Goal: Use online tool/utility: Utilize a website feature to perform a specific function

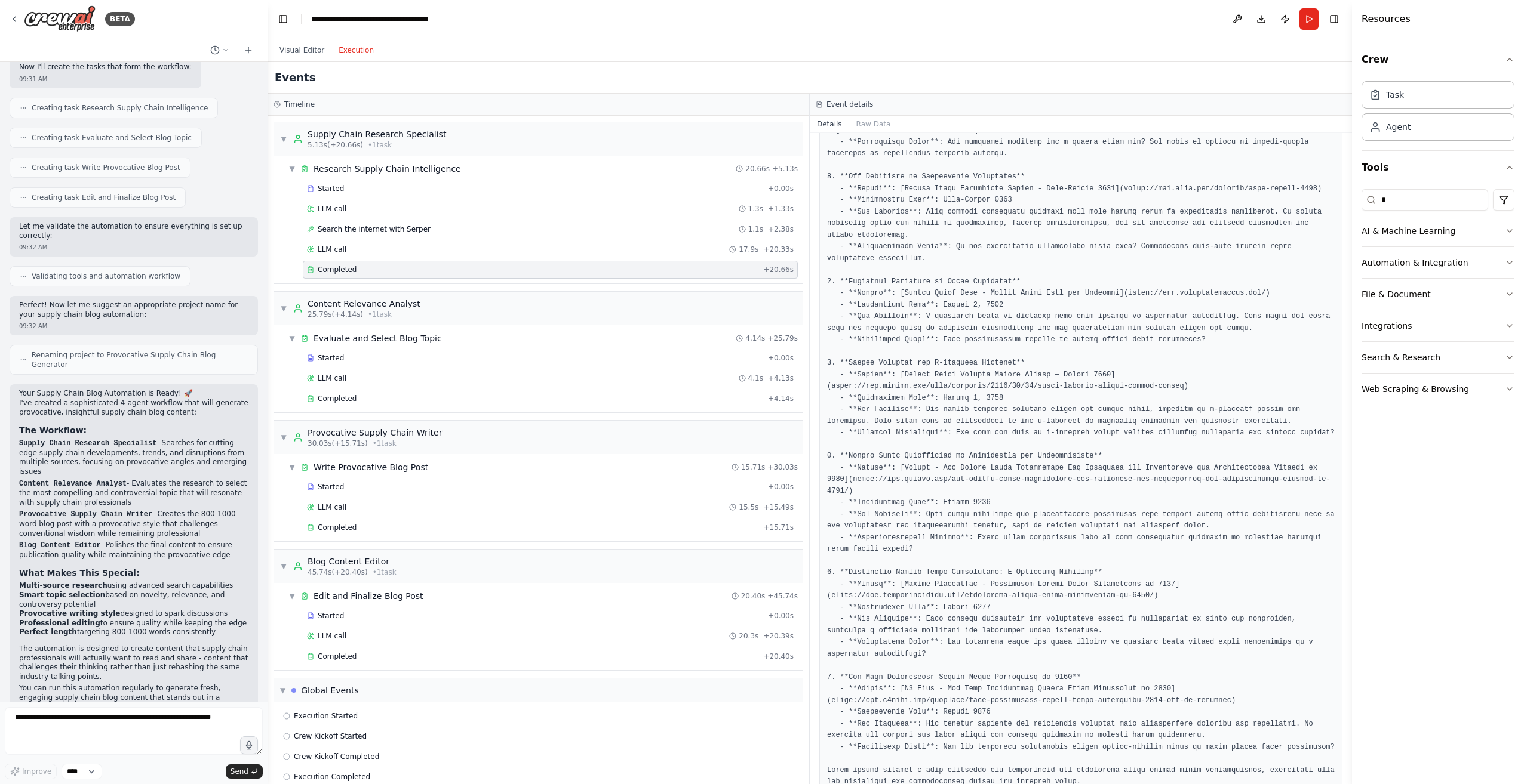
scroll to position [163, 0]
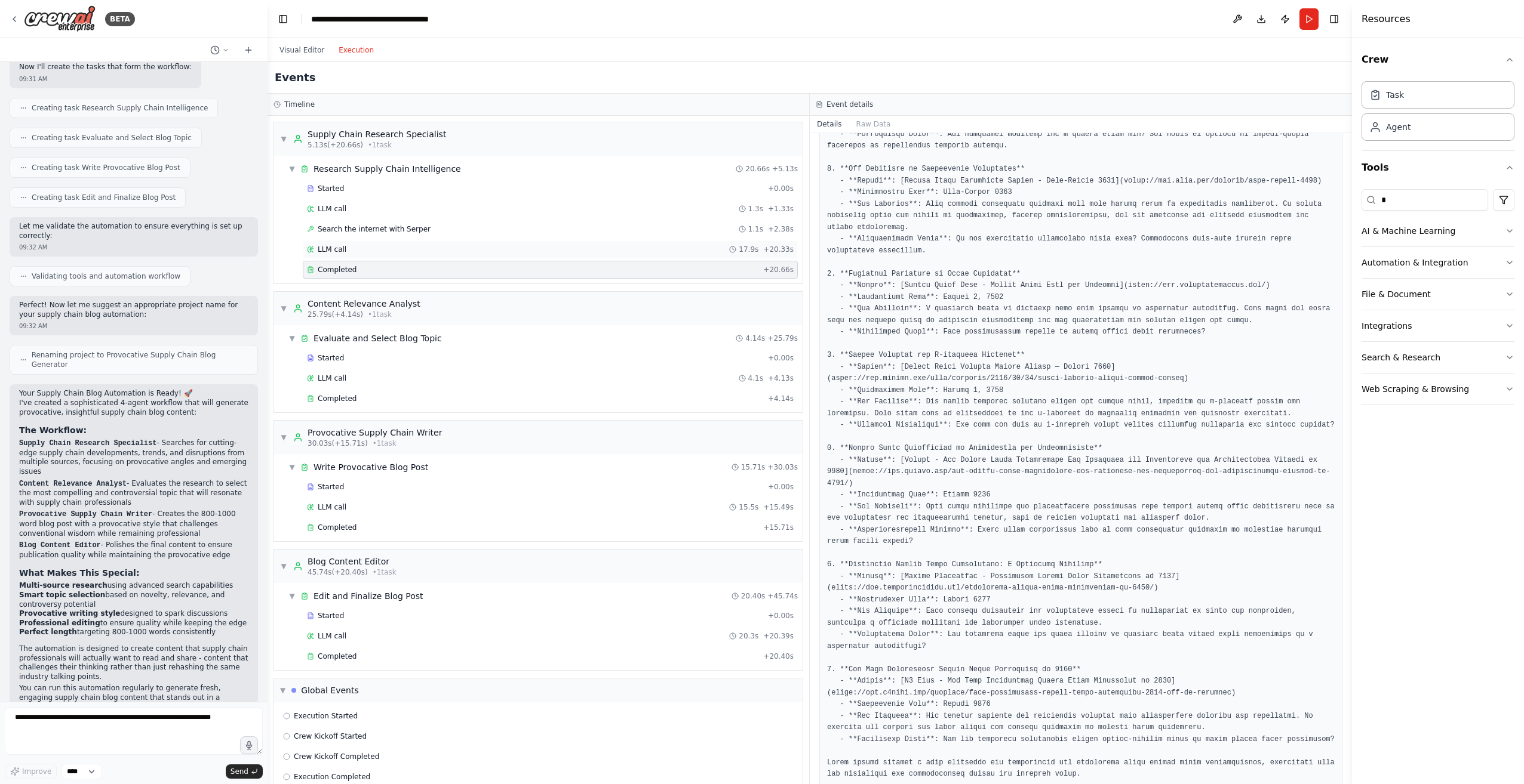
click at [364, 246] on div "LLM call 17.9s + 20.33s" at bounding box center [550, 249] width 487 height 10
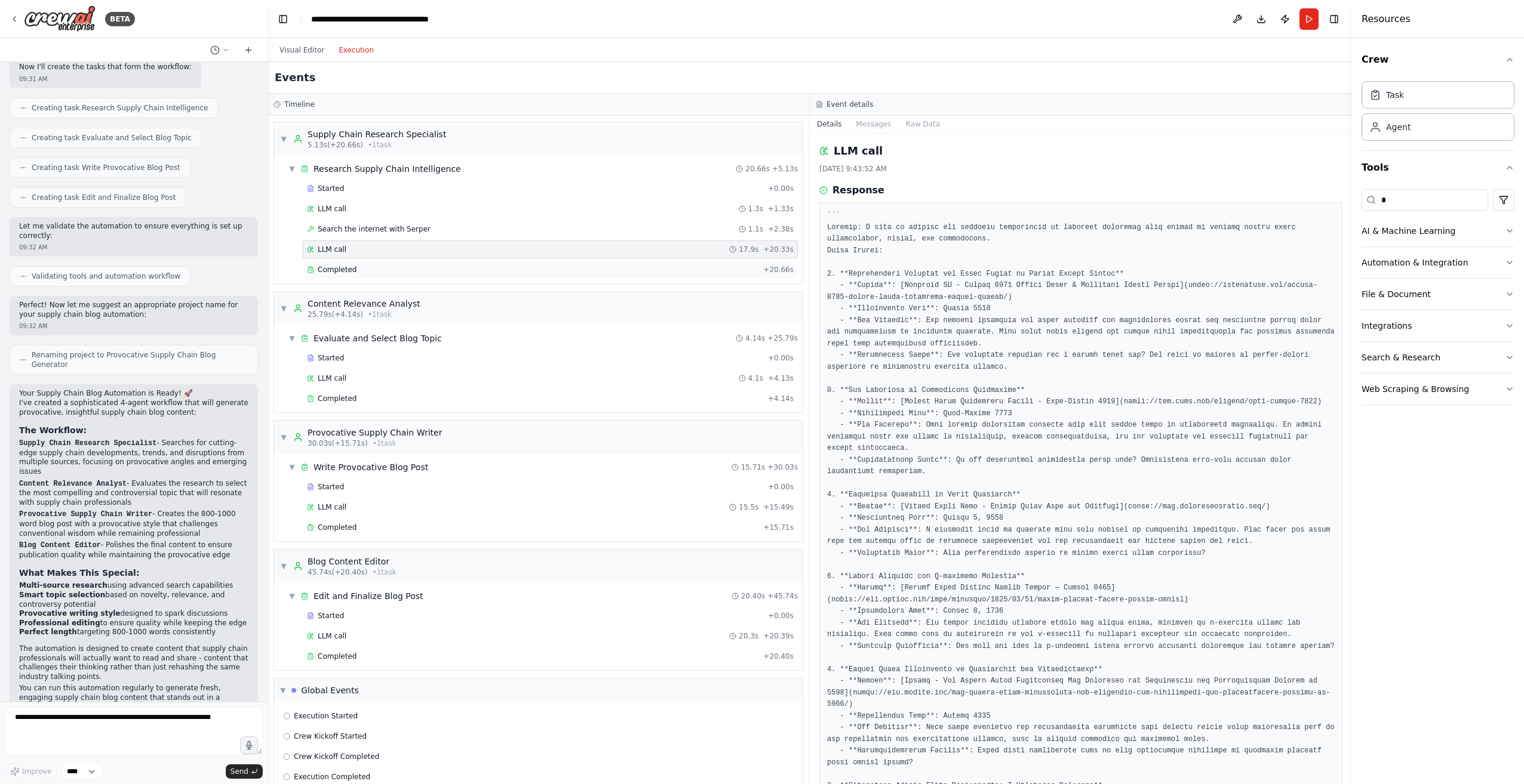
click at [349, 270] on span "Completed" at bounding box center [336, 270] width 39 height 10
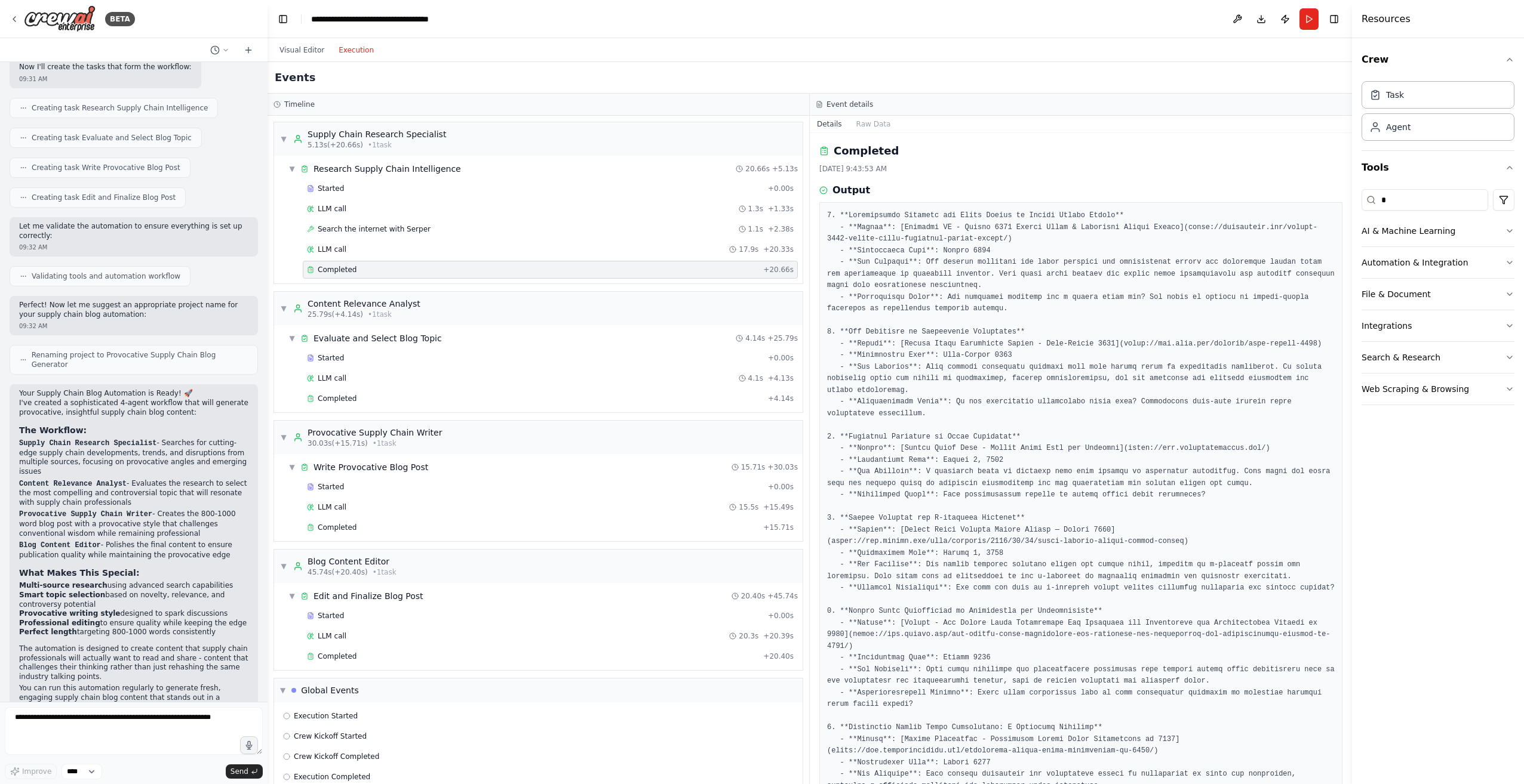
click at [349, 260] on div "Started + 0.00s LLM call 1.3s + 1.33s Search the internet with [PERSON_NAME] 1.…" at bounding box center [543, 230] width 519 height 101
click at [347, 253] on div "LLM call 17.9s + 20.33s" at bounding box center [550, 249] width 487 height 10
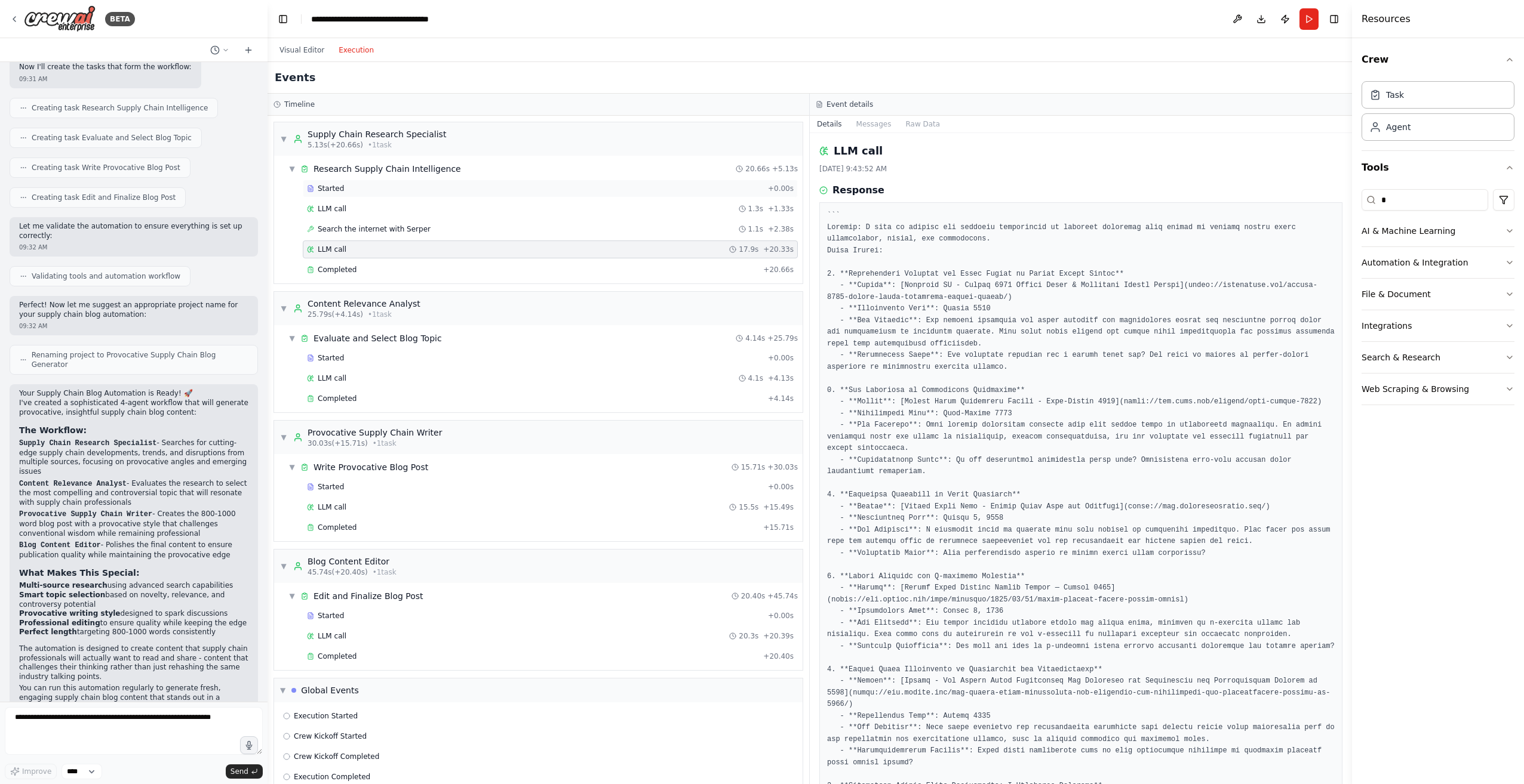
click at [346, 193] on div "Started" at bounding box center [535, 189] width 456 height 10
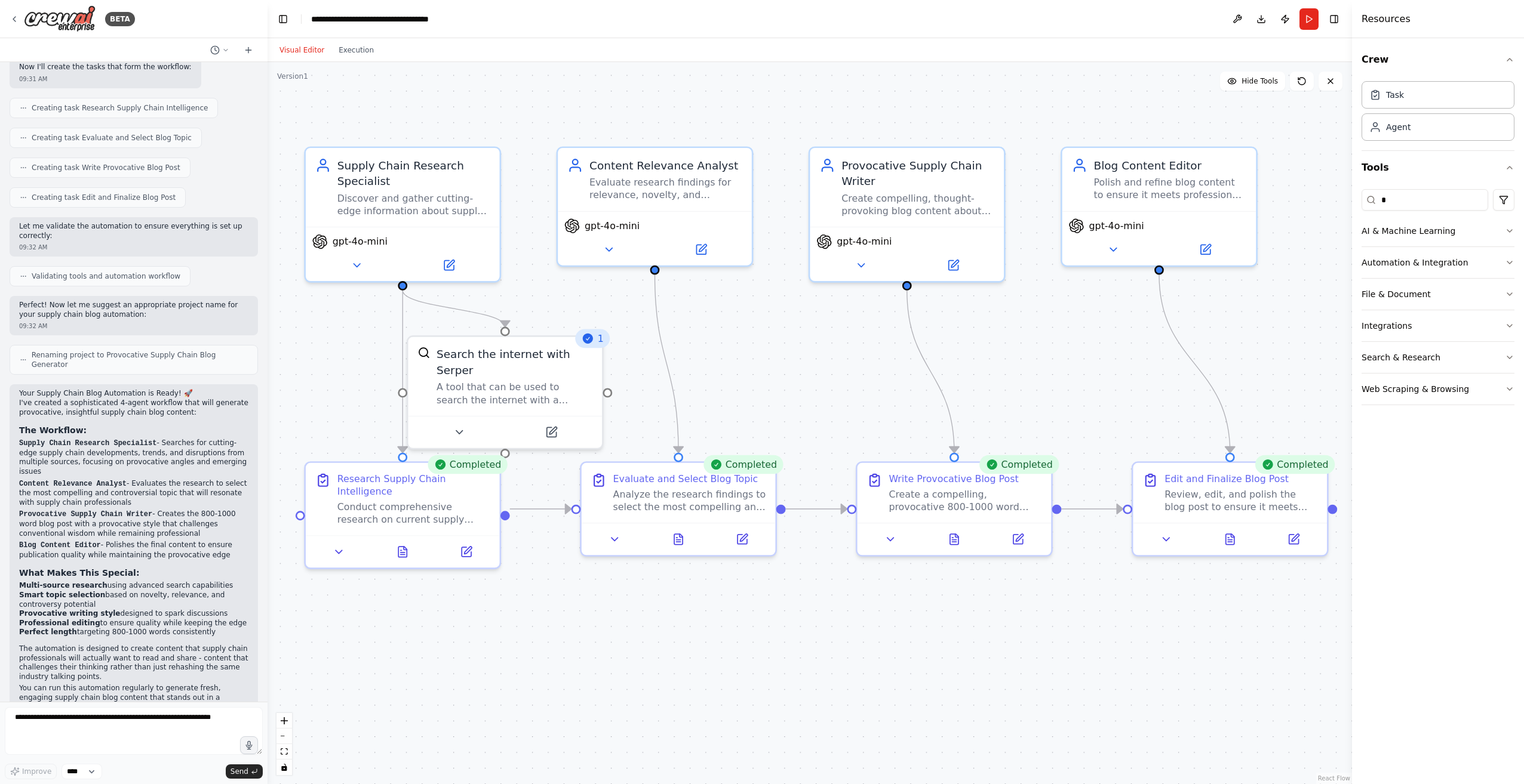
click at [284, 47] on button "Visual Editor" at bounding box center [302, 50] width 59 height 14
click at [362, 269] on button at bounding box center [357, 263] width 89 height 19
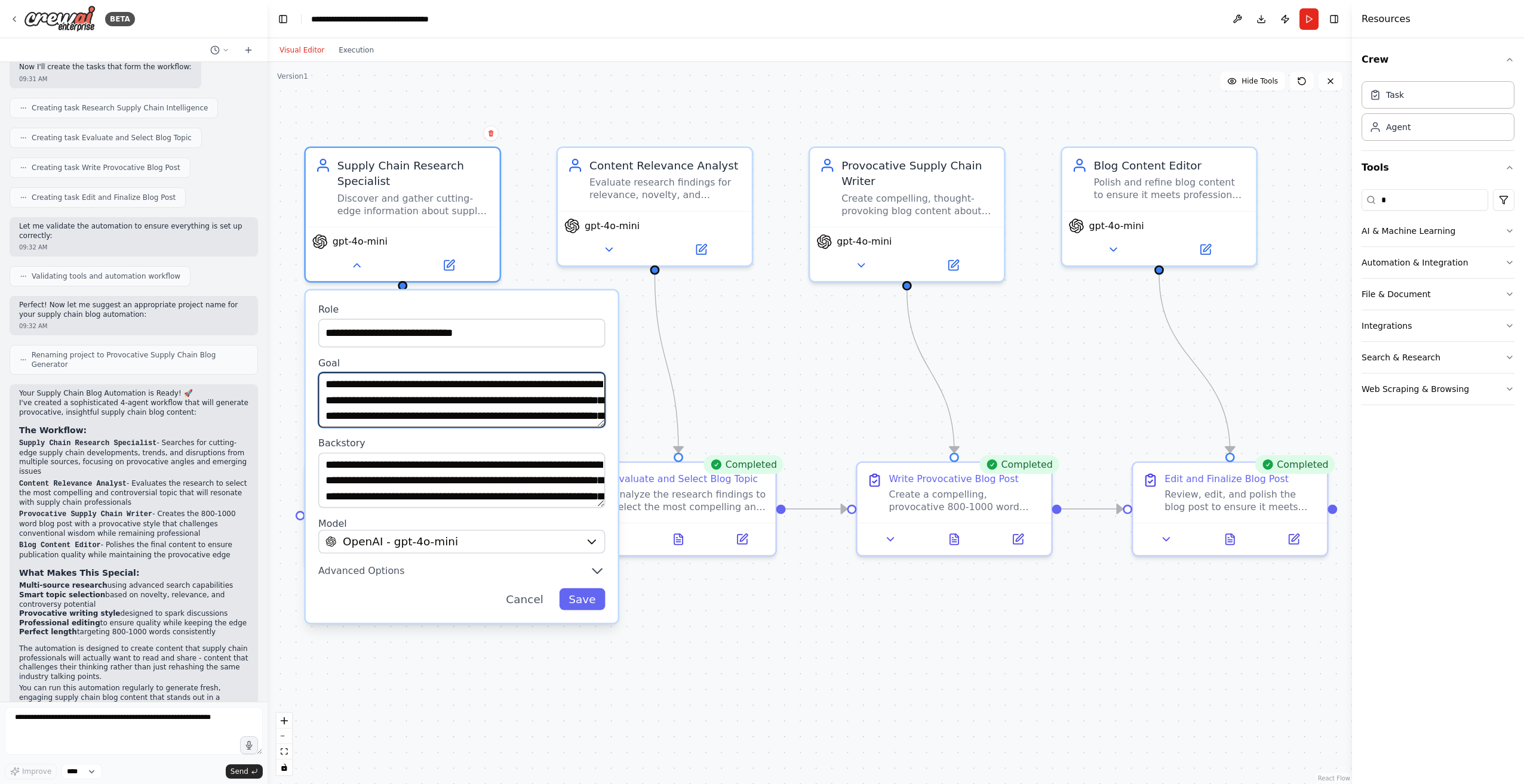
click at [449, 395] on textarea "**********" at bounding box center [461, 399] width 287 height 55
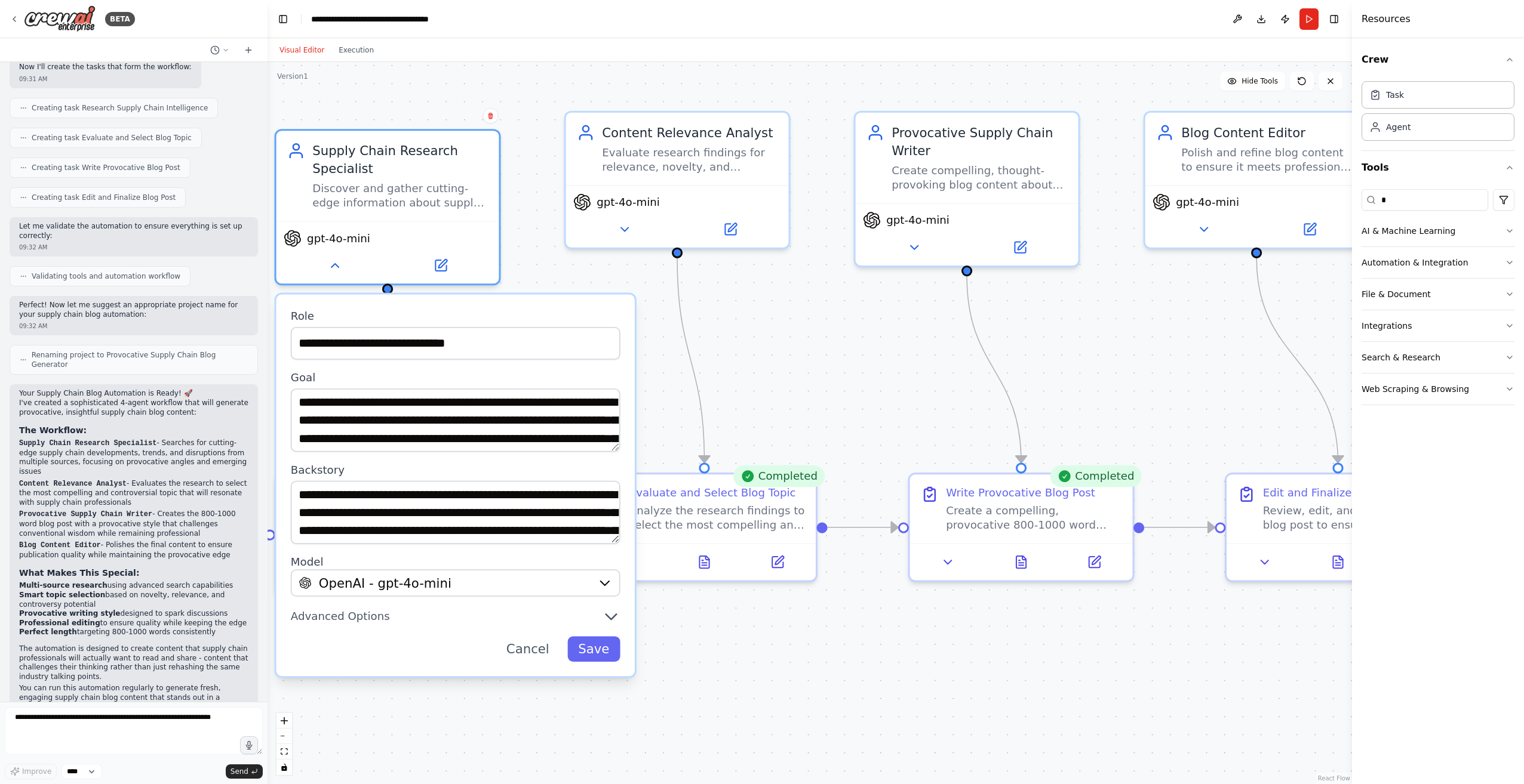
drag, startPoint x: 620, startPoint y: 434, endPoint x: 620, endPoint y: 450, distance: 16.0
click at [620, 450] on div "**********" at bounding box center [456, 485] width 358 height 382
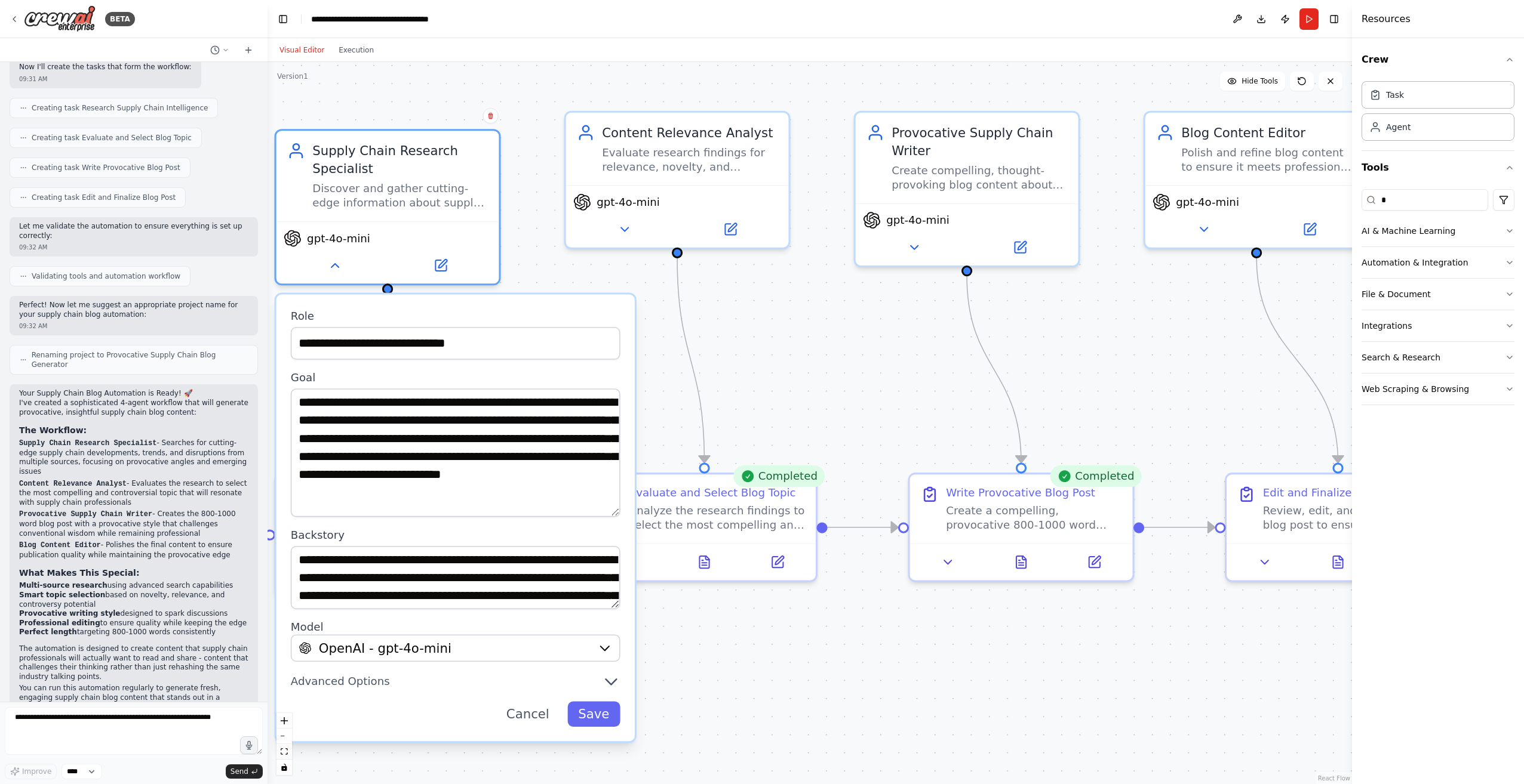
drag, startPoint x: 613, startPoint y: 448, endPoint x: 608, endPoint y: 512, distance: 64.2
click at [608, 512] on textarea "**********" at bounding box center [456, 453] width 330 height 129
click at [545, 715] on button "Cancel" at bounding box center [528, 714] width 65 height 25
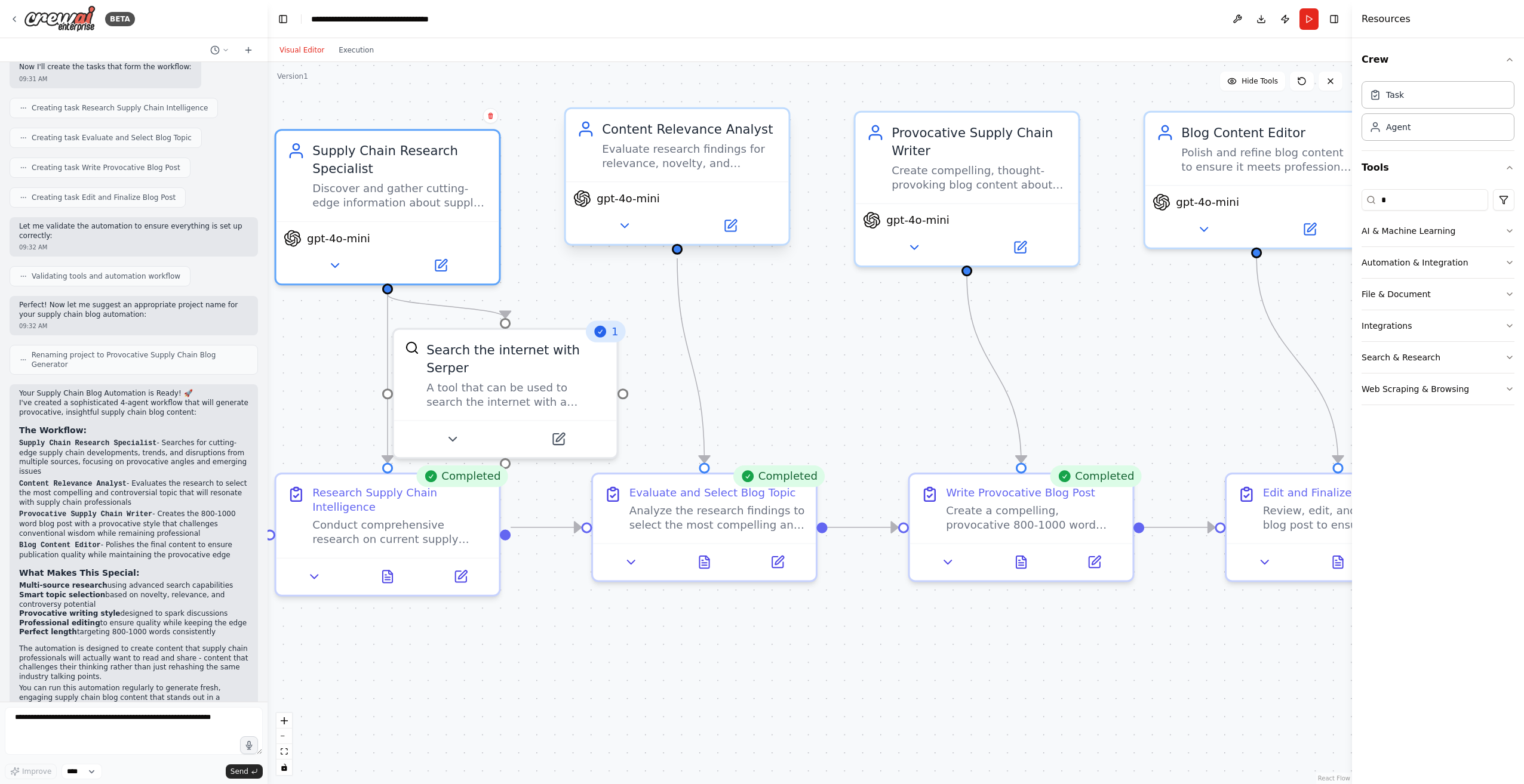
click at [676, 172] on div "Content Relevance Analyst Evaluate research findings for relevance, novelty, an…" at bounding box center [677, 145] width 223 height 72
click at [526, 376] on div "A tool that can be used to search the internet with a search_query. Supports di…" at bounding box center [515, 391] width 179 height 29
click at [458, 429] on icon at bounding box center [451, 436] width 14 height 14
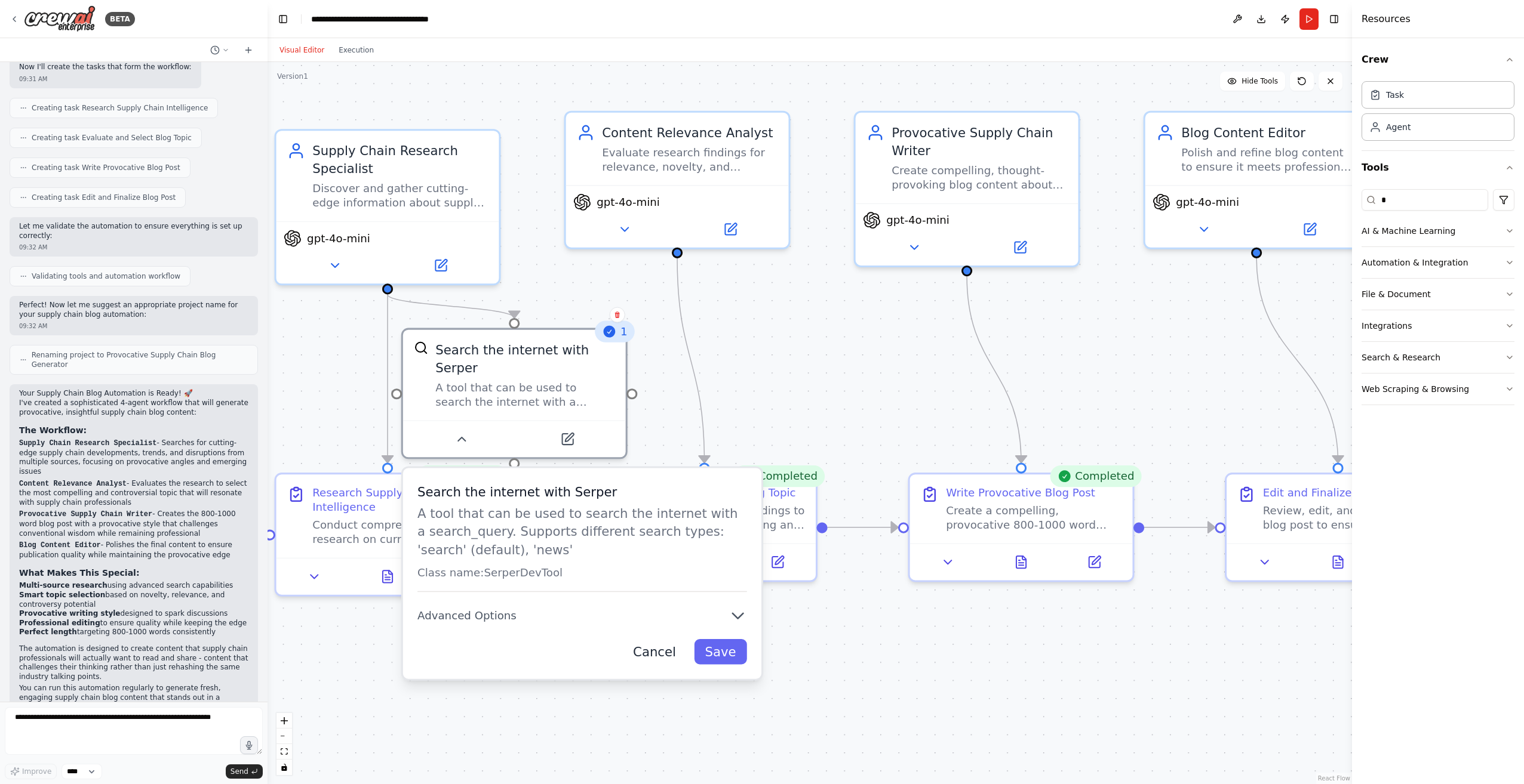
click at [646, 639] on button "Cancel" at bounding box center [654, 651] width 65 height 25
click at [1510, 294] on icon "button" at bounding box center [1509, 295] width 5 height 3
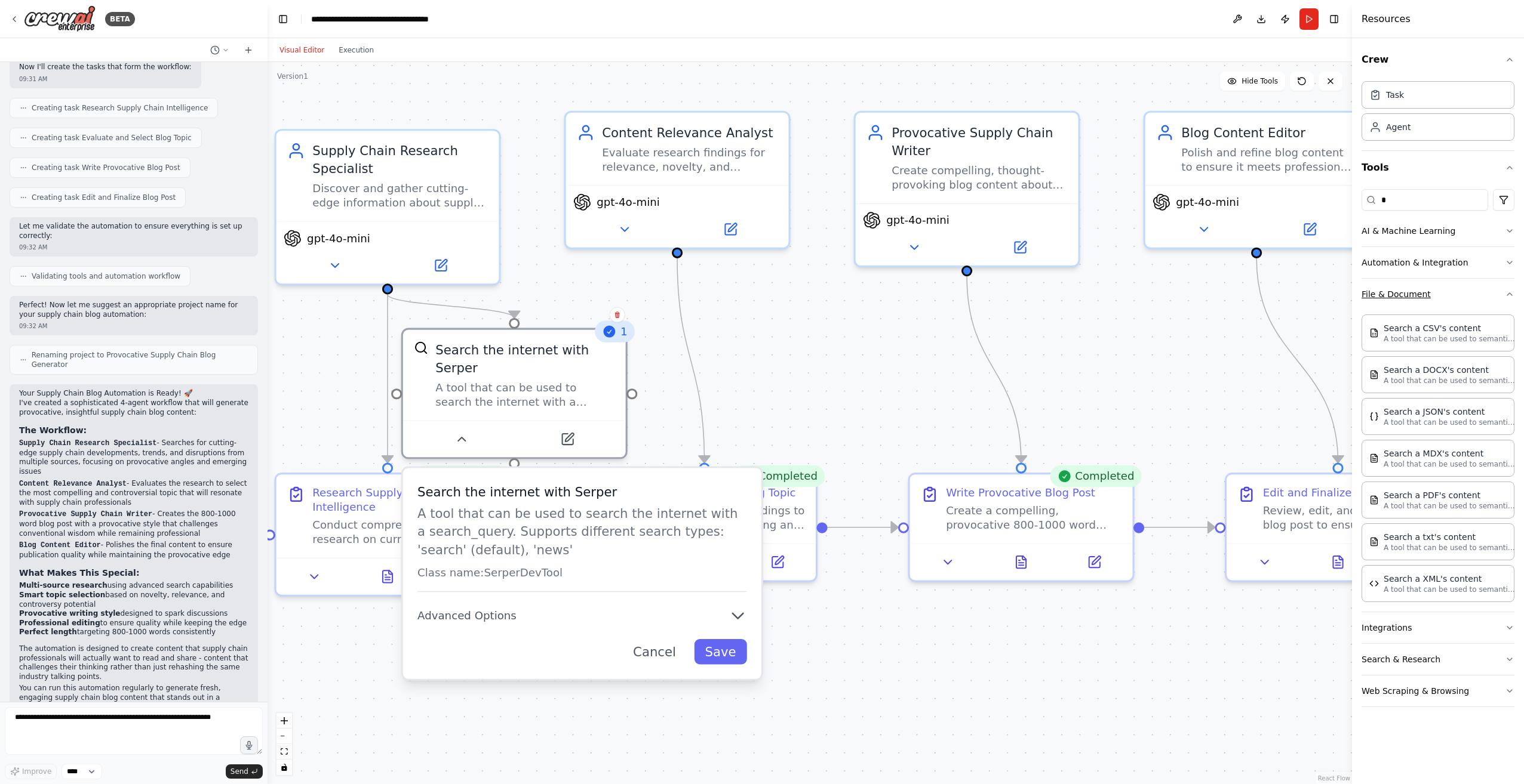
click at [1510, 294] on icon "button" at bounding box center [1509, 295] width 5 height 3
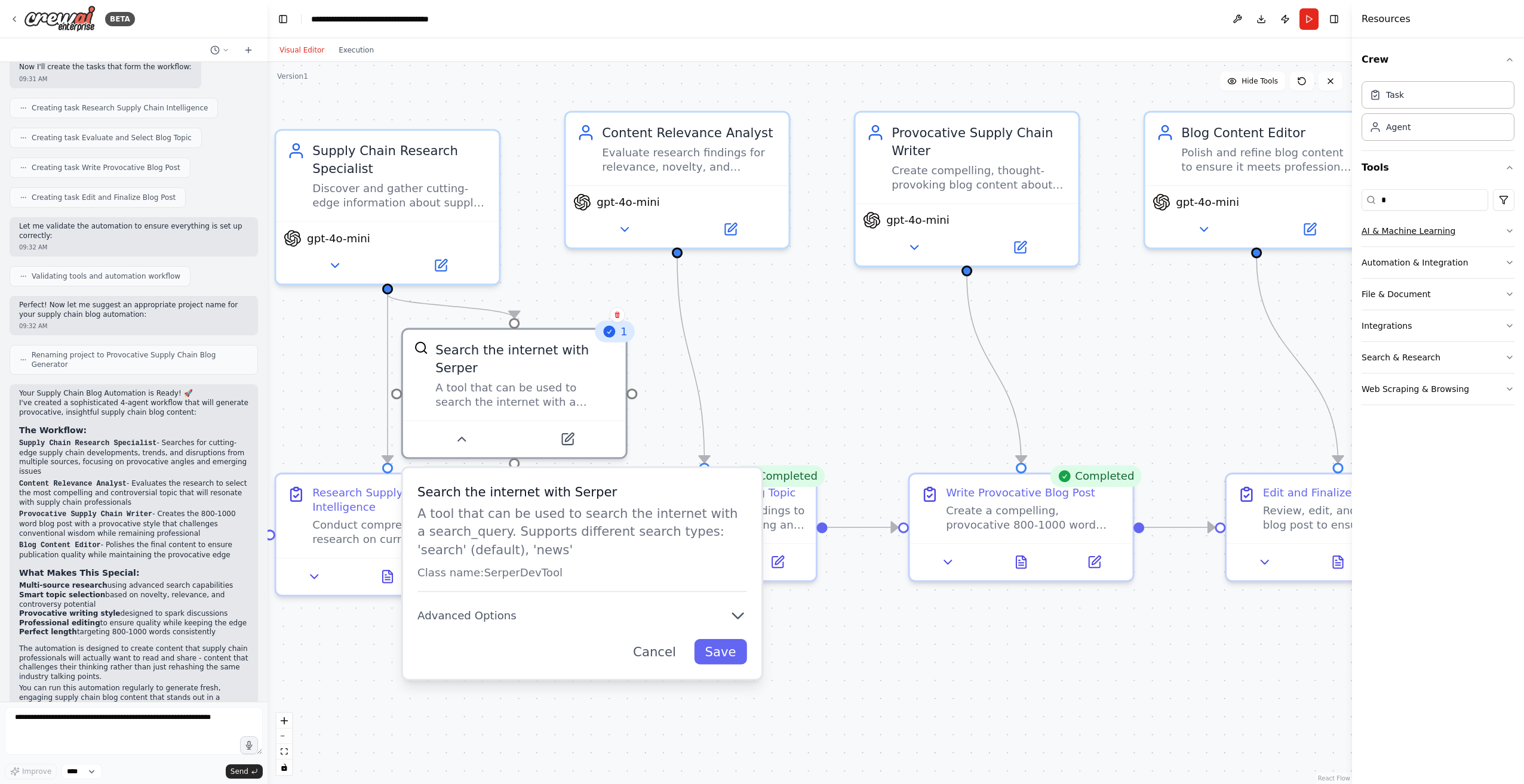
click at [1514, 235] on icon "button" at bounding box center [1510, 231] width 10 height 10
click at [1509, 390] on icon "button" at bounding box center [1510, 389] width 10 height 10
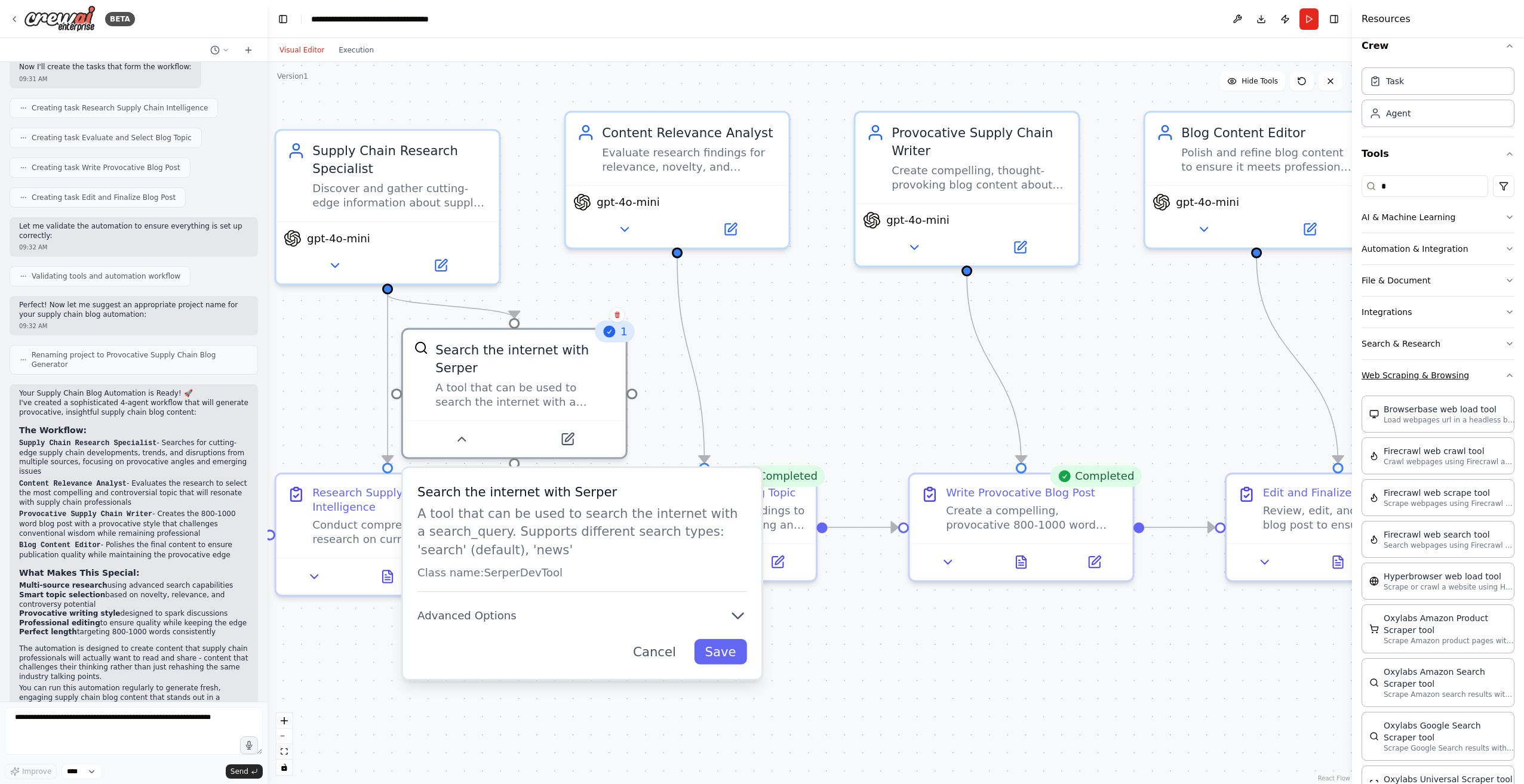
scroll to position [0, 0]
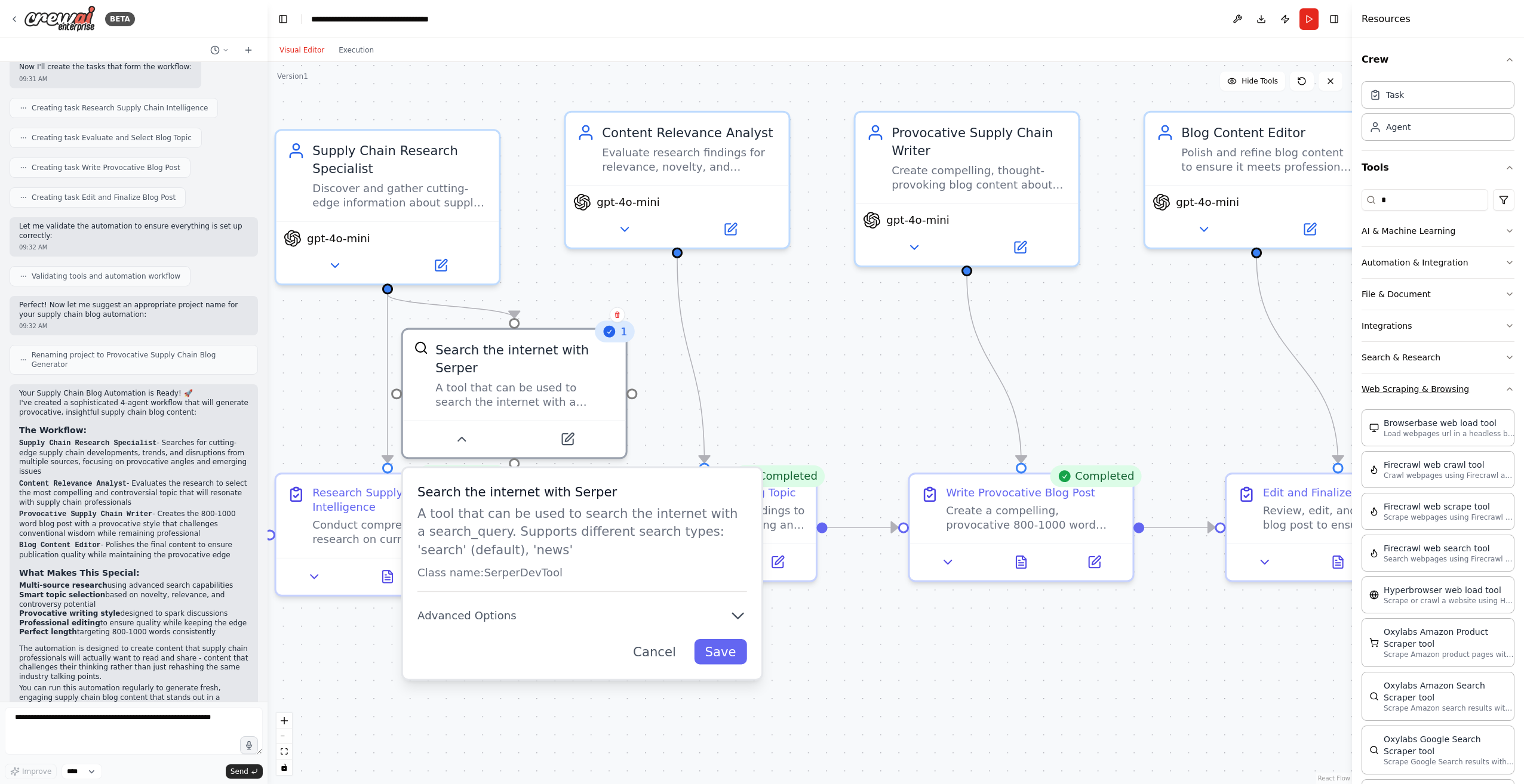
click at [1507, 390] on icon "button" at bounding box center [1509, 389] width 5 height 3
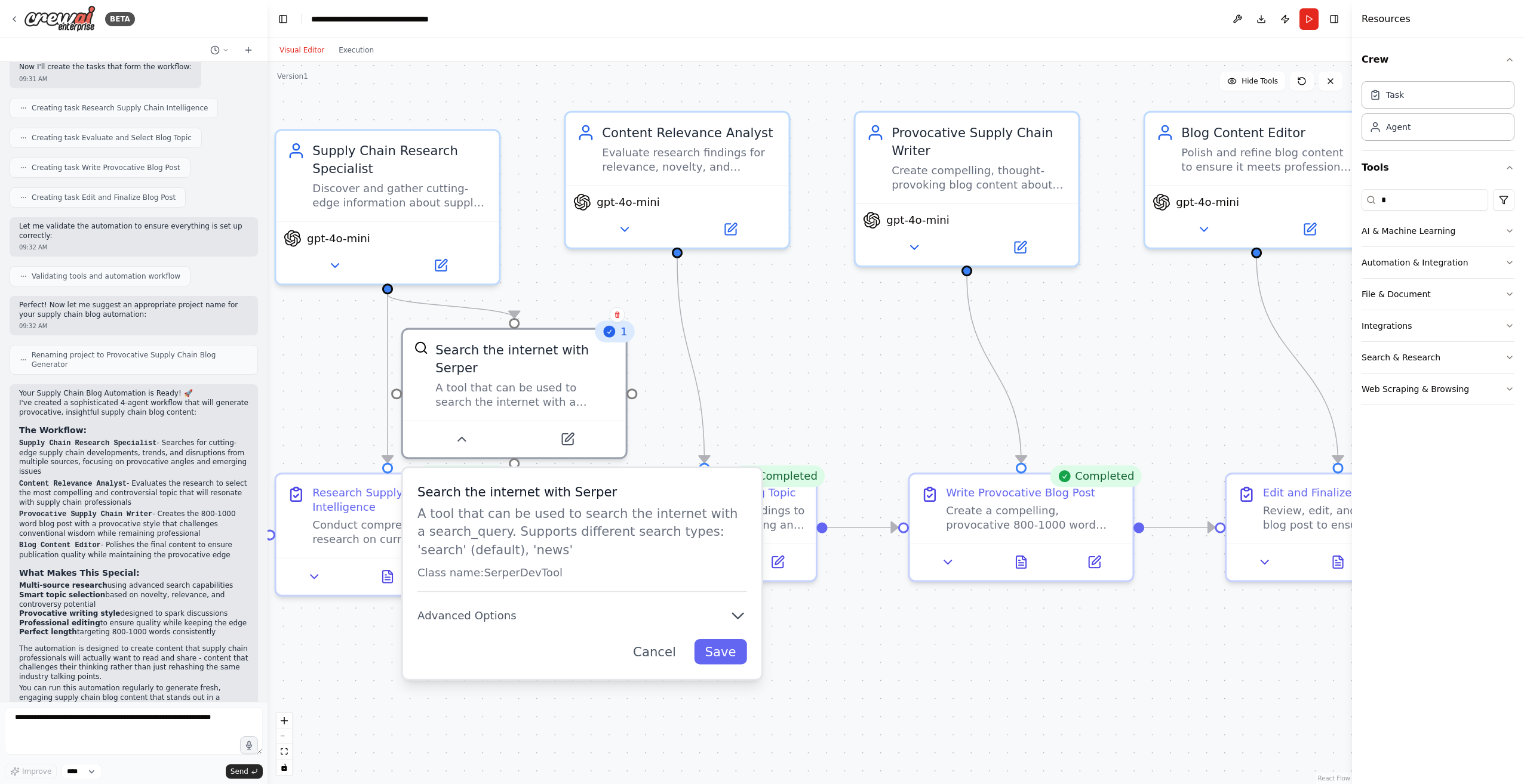
click at [830, 358] on div ".deletable-edge-delete-btn { width: 20px; height: 20px; border: 0px solid #ffff…" at bounding box center [810, 423] width 1084 height 722
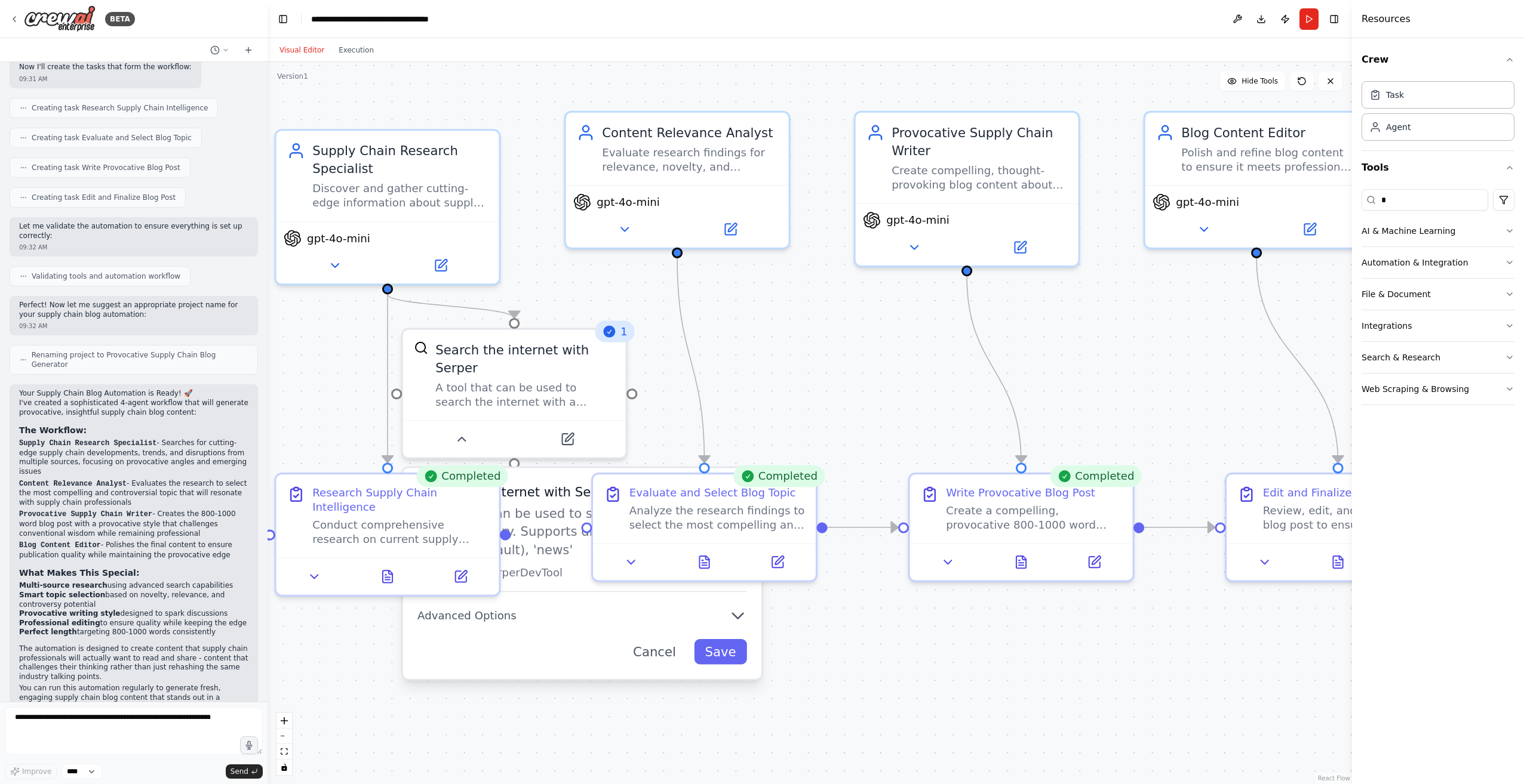
click at [648, 647] on div "Search the internet with [PERSON_NAME] A tool that can be used to search the in…" at bounding box center [582, 574] width 358 height 211
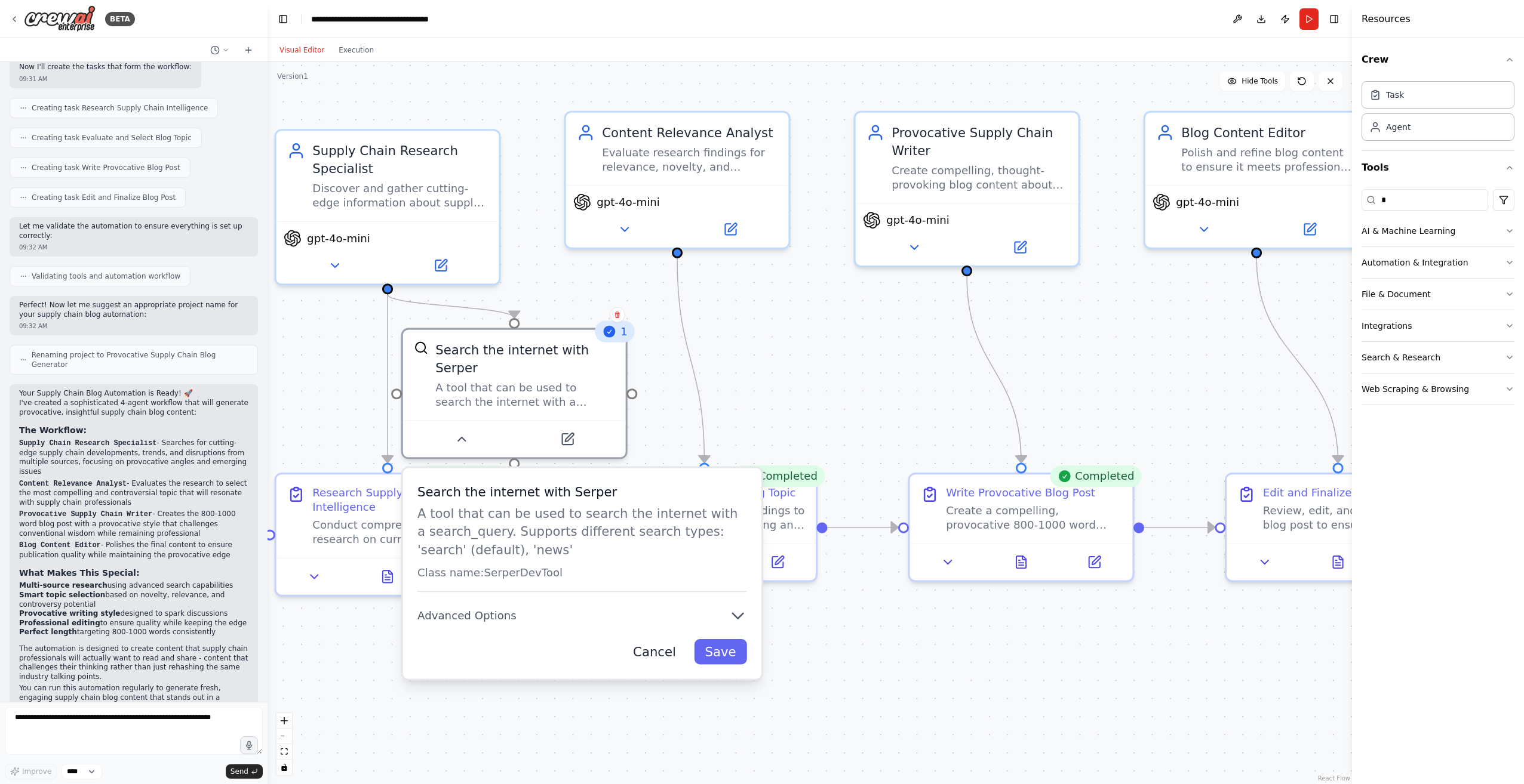
click at [670, 642] on button "Cancel" at bounding box center [654, 651] width 65 height 25
